Goal: Information Seeking & Learning: Compare options

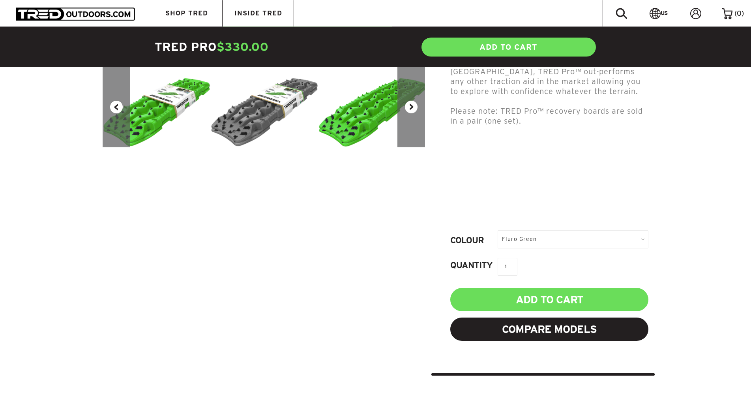
scroll to position [282, 0]
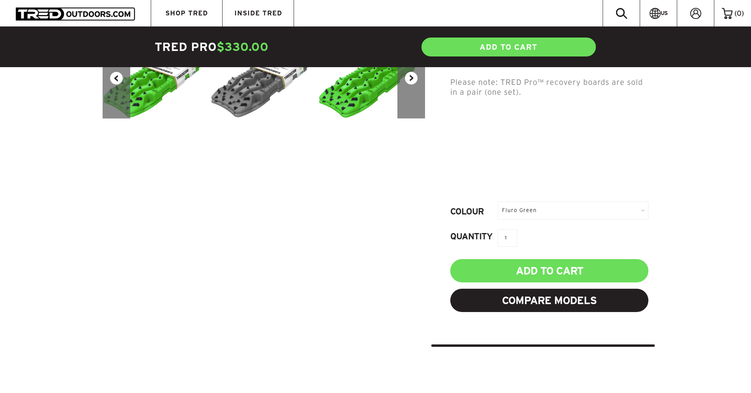
click at [644, 201] on div "Fluro Green" at bounding box center [573, 210] width 151 height 18
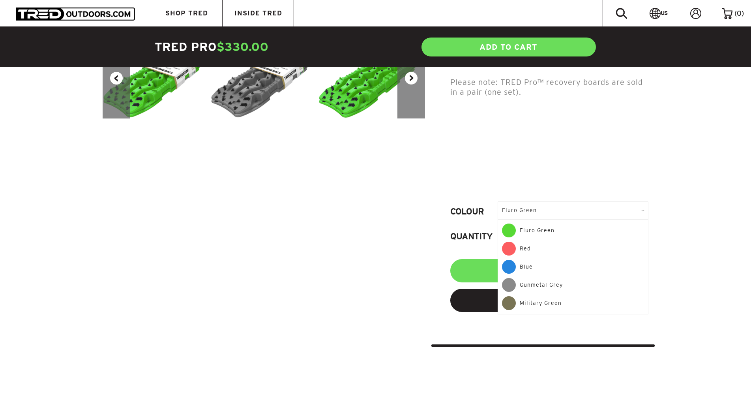
click at [547, 278] on div "Gunmetal Grey" at bounding box center [573, 287] width 142 height 18
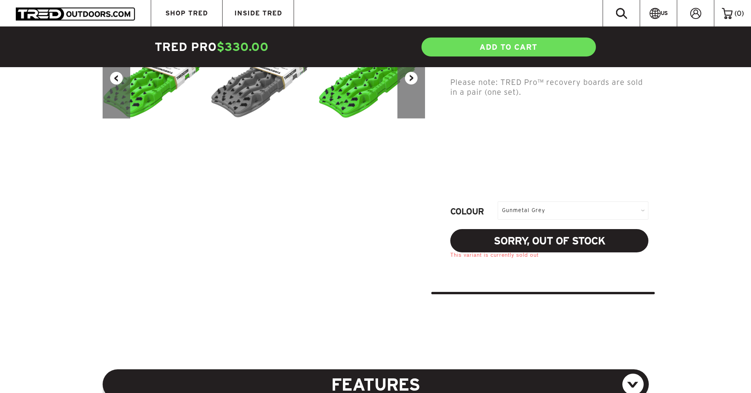
click at [643, 201] on div "Gunmetal Grey" at bounding box center [573, 210] width 151 height 18
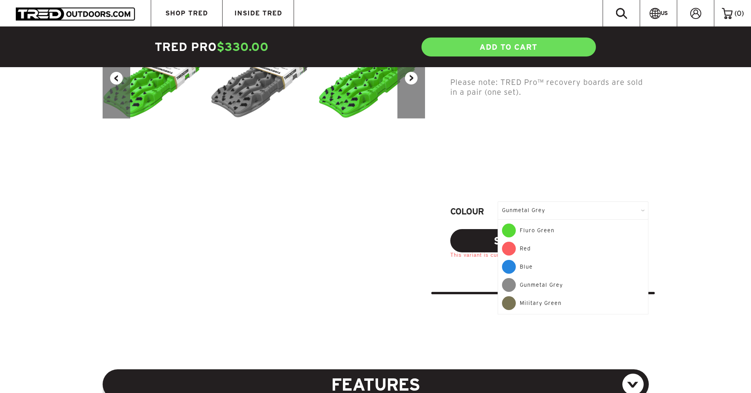
click at [540, 296] on div "Military Green" at bounding box center [573, 303] width 142 height 14
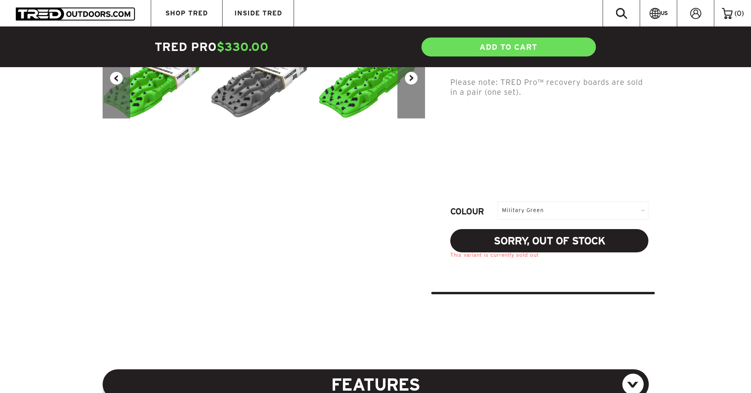
click at [600, 201] on div "Military Green" at bounding box center [573, 210] width 151 height 18
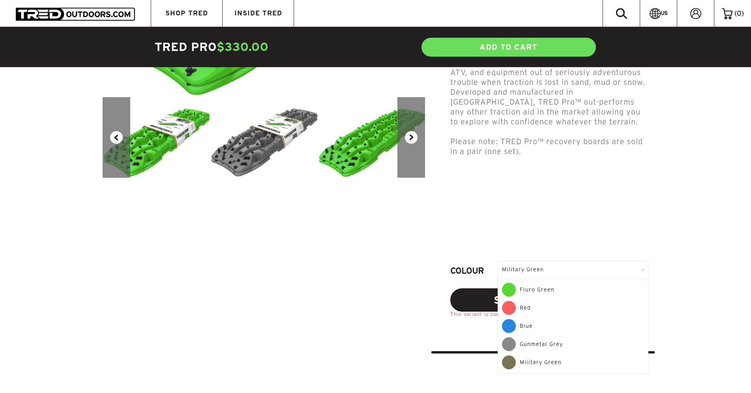
scroll to position [282, 0]
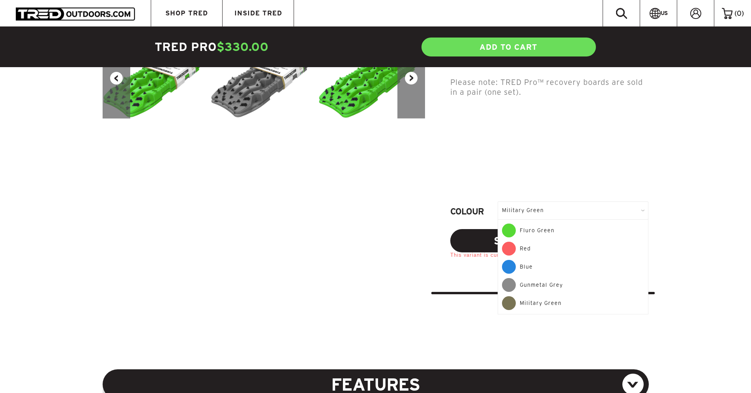
click at [525, 260] on div "Blue" at bounding box center [573, 269] width 142 height 18
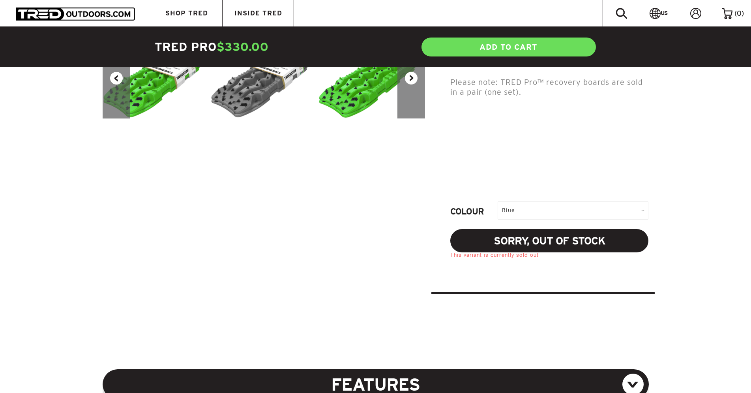
click at [596, 201] on div "Blue" at bounding box center [573, 210] width 151 height 18
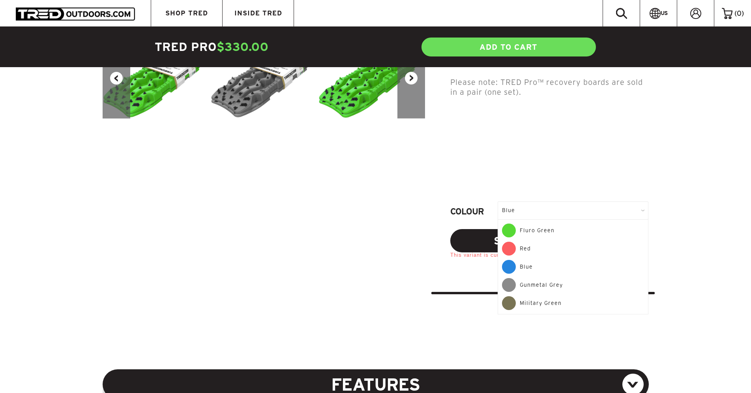
click at [558, 242] on div "Red" at bounding box center [573, 251] width 142 height 18
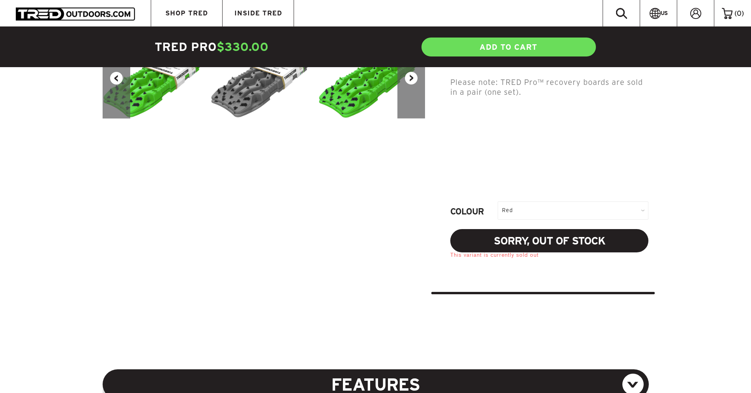
click at [547, 201] on div "Red" at bounding box center [573, 210] width 151 height 18
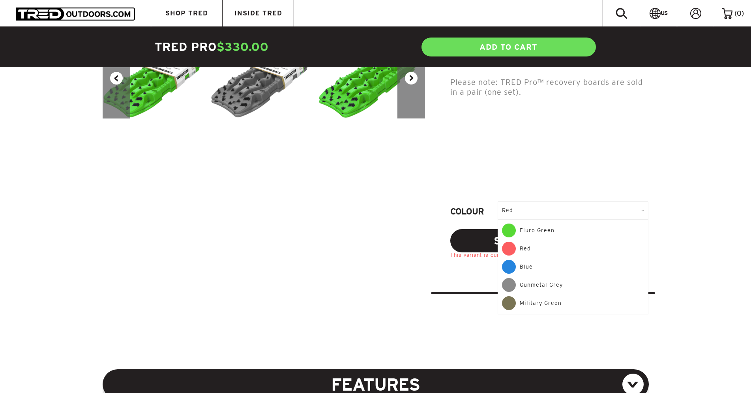
click at [536, 223] on div "Fluro Green" at bounding box center [573, 232] width 142 height 18
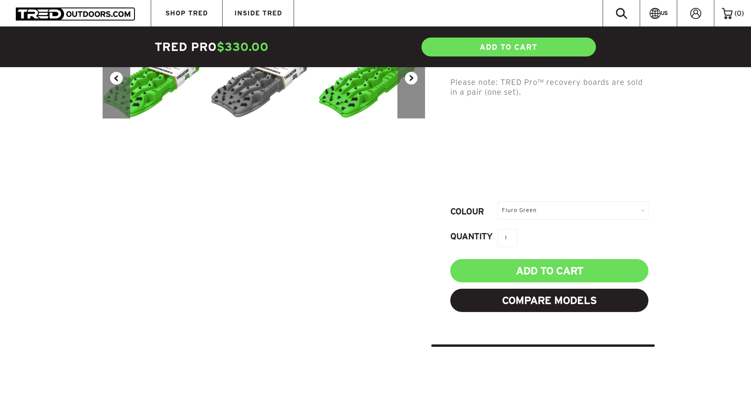
click at [545, 159] on h1 at bounding box center [549, 163] width 198 height 28
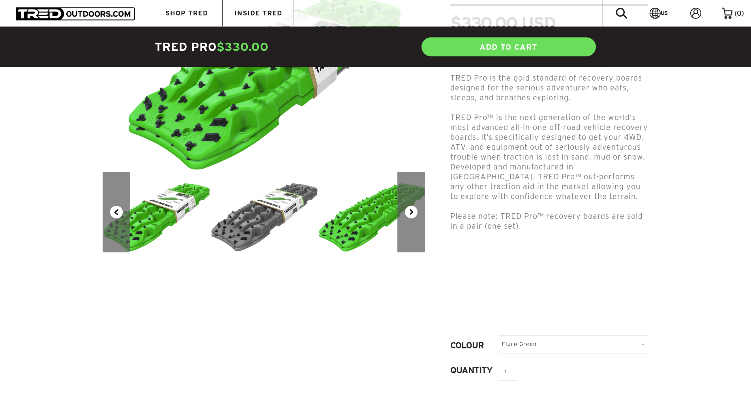
scroll to position [121, 0]
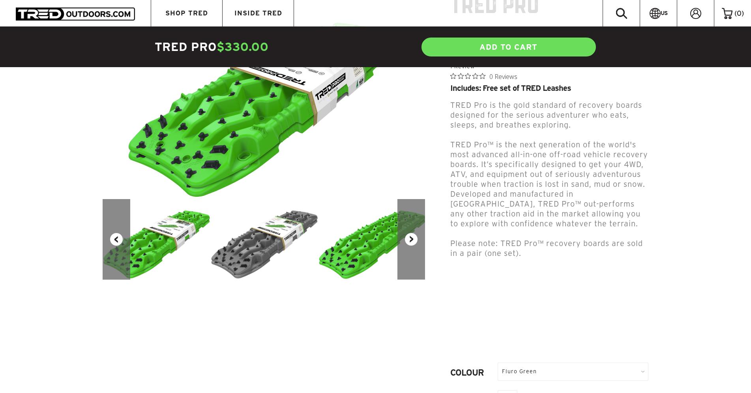
click at [407, 242] on button "Next" at bounding box center [411, 239] width 28 height 81
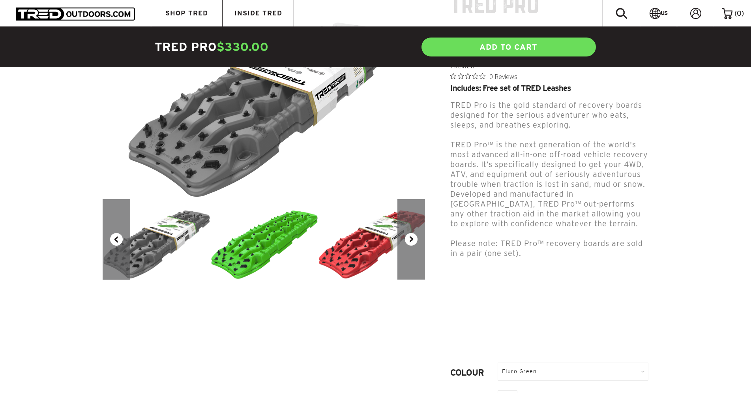
click at [407, 242] on button "Next" at bounding box center [411, 239] width 28 height 81
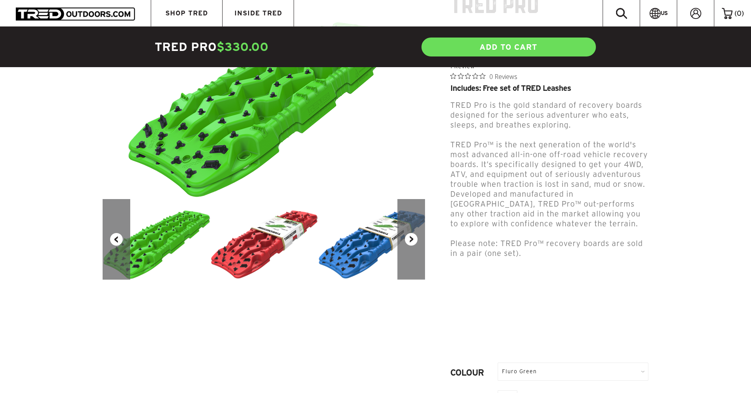
click at [407, 242] on button "Next" at bounding box center [411, 239] width 28 height 81
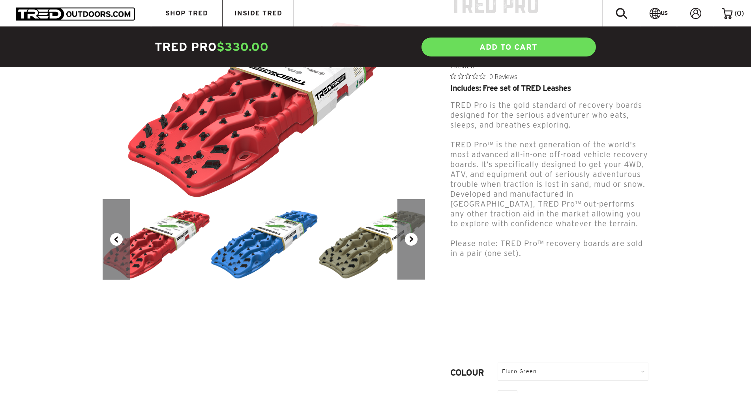
click at [407, 242] on button "Next" at bounding box center [411, 239] width 28 height 81
